Goal: Check status: Check status

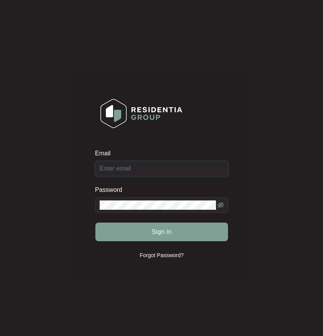
click at [144, 173] on input "Email" at bounding box center [161, 169] width 133 height 16
type input "[EMAIL_ADDRESS][DOMAIN_NAME]"
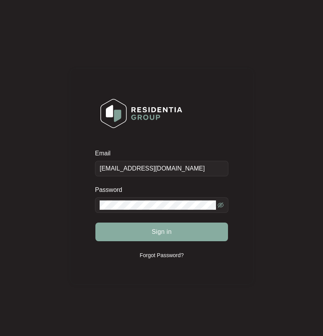
click at [157, 231] on span "Sign in" at bounding box center [162, 231] width 20 height 9
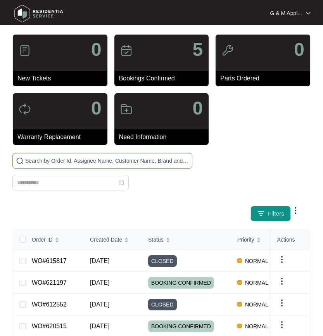
click at [66, 160] on input "text" at bounding box center [107, 160] width 164 height 9
type input "615817"
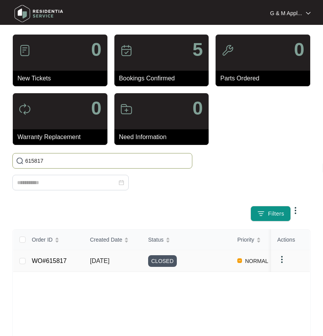
click at [48, 263] on link "WO#615817" at bounding box center [49, 260] width 35 height 7
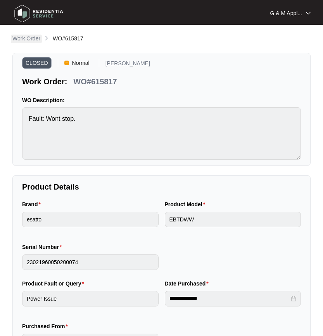
click at [35, 40] on p "Work Order" at bounding box center [26, 39] width 28 height 8
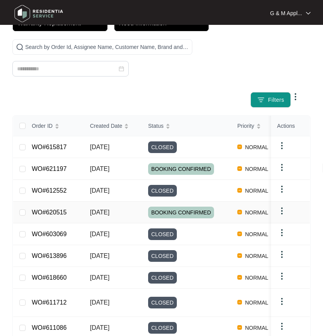
scroll to position [116, 0]
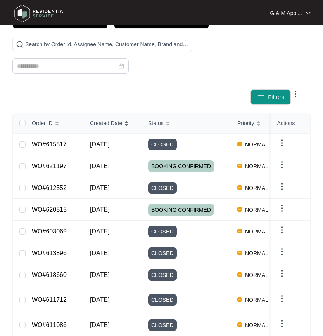
click at [98, 123] on span "Created Date" at bounding box center [106, 123] width 32 height 9
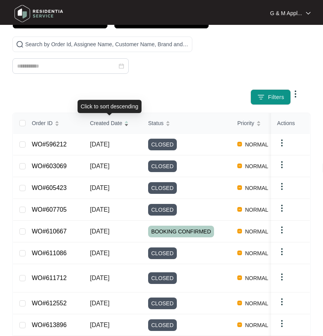
click at [98, 123] on span "Created Date" at bounding box center [106, 123] width 32 height 9
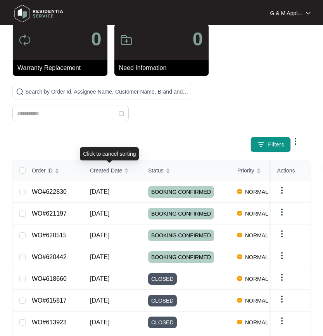
scroll to position [0, 0]
